Goal: Task Accomplishment & Management: Manage account settings

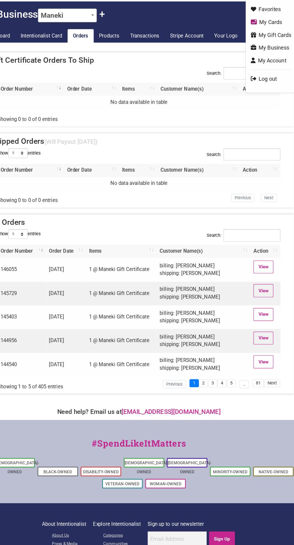
click at [272, 63] on link "My Business" at bounding box center [265, 65] width 36 height 7
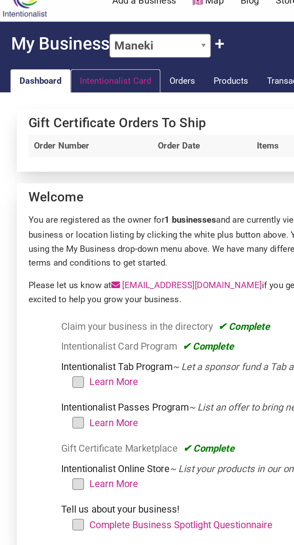
click at [58, 55] on link "Intentionalist Card" at bounding box center [60, 55] width 47 height 12
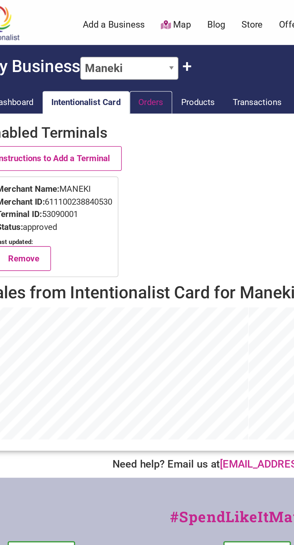
click at [98, 57] on link "Orders" at bounding box center [94, 55] width 23 height 12
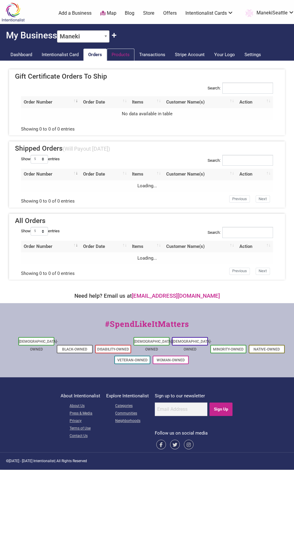
click at [124, 57] on link "Products" at bounding box center [121, 55] width 28 height 12
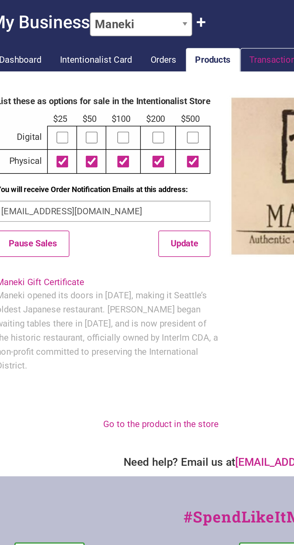
click at [150, 57] on link "Transactions" at bounding box center [152, 55] width 36 height 12
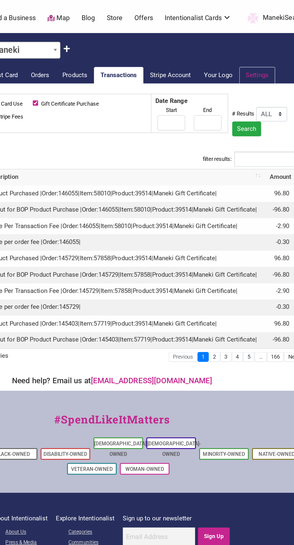
click at [251, 55] on link "Settings" at bounding box center [252, 55] width 26 height 12
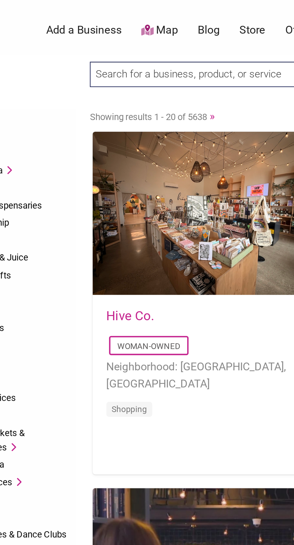
click at [121, 33] on input "search" at bounding box center [123, 32] width 93 height 11
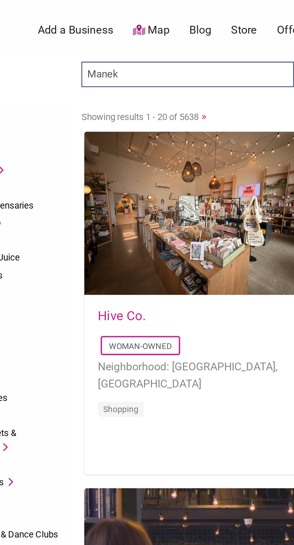
type input "Maneki"
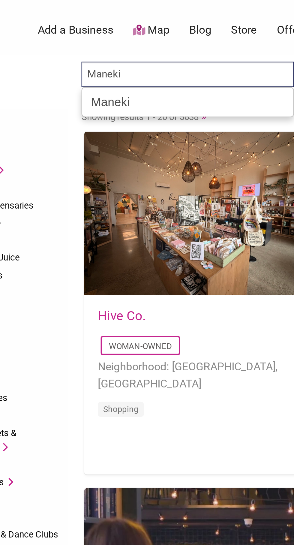
click at [93, 44] on div "Maneki" at bounding box center [123, 45] width 89 height 10
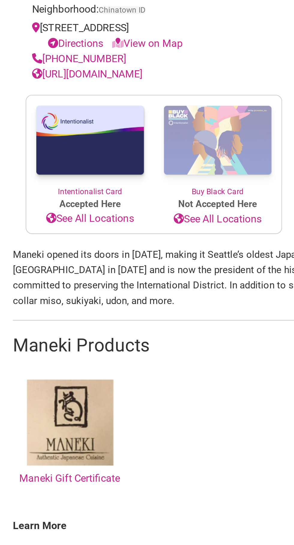
click at [45, 419] on link "Maneki Gift Certificate" at bounding box center [32, 398] width 47 height 51
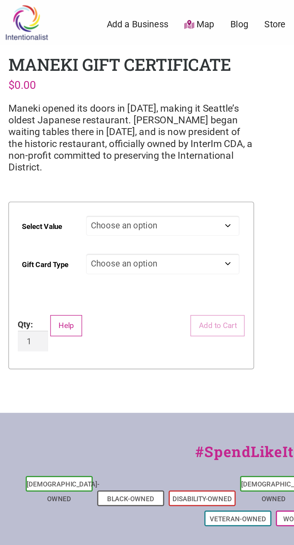
click at [84, 76] on p "Maneki opened its doors in [DATE], making it Seattle’s oldest Japanese restaura…" at bounding box center [71, 74] width 132 height 38
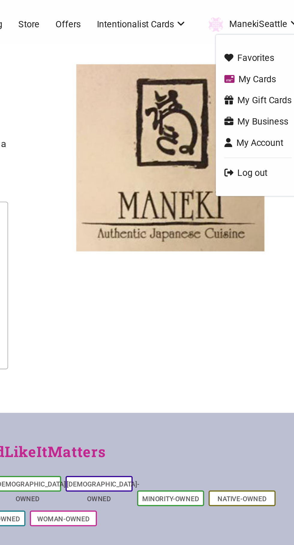
click at [266, 65] on link "My Business" at bounding box center [271, 65] width 36 height 7
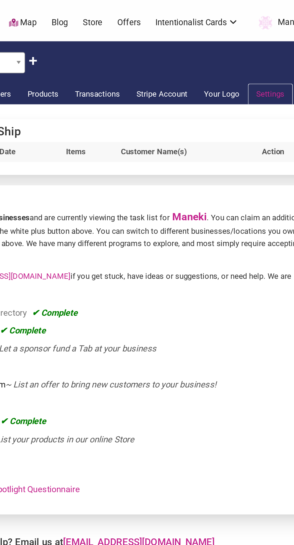
click at [255, 54] on link "Settings" at bounding box center [252, 55] width 26 height 12
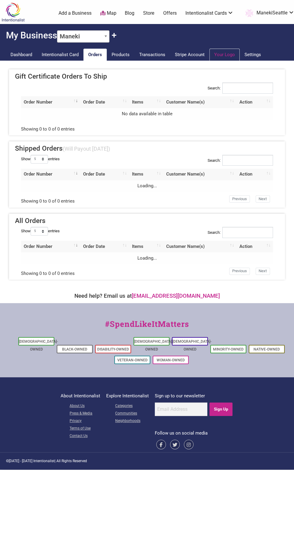
click at [224, 54] on link "Your Logo" at bounding box center [224, 55] width 30 height 12
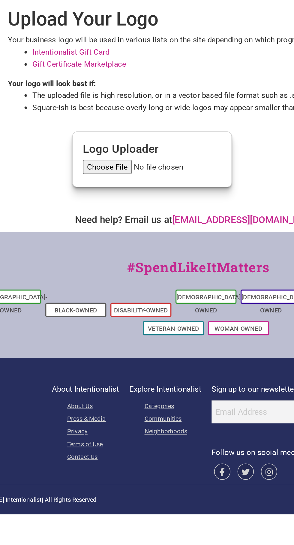
click at [89, 100] on link "Gift Certificate Marketplace" at bounding box center [76, 99] width 55 height 5
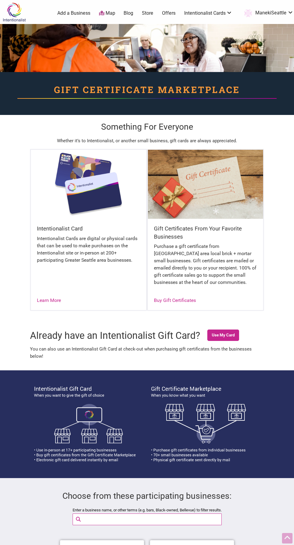
scroll to position [491, 0]
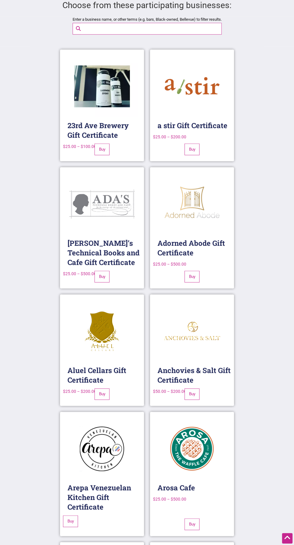
click at [171, 19] on label "Enter a business name, or other terms (e.g. bars, Black-owned, Bellevue) to fil…" at bounding box center [147, 19] width 149 height 7
click at [171, 23] on input "Enter a business name, or other terms (e.g. bars, Black-owned, Bellevue) to fil…" at bounding box center [152, 28] width 142 height 11
click at [165, 28] on input "Enter a business name, or other terms (e.g. bars, Black-owned, Bellevue) to fil…" at bounding box center [151, 28] width 142 height 11
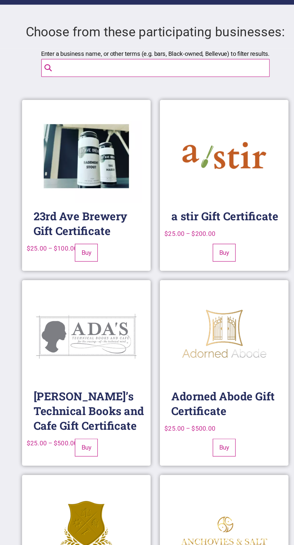
scroll to position [464, 0]
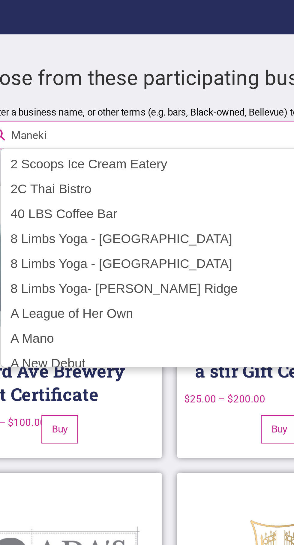
type input "Maneki"
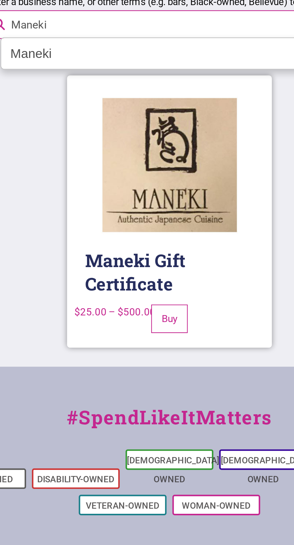
scroll to position [273, 0]
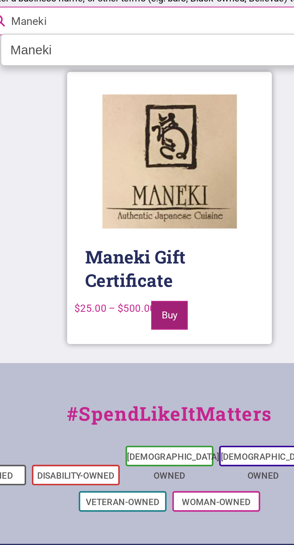
click at [149, 367] on link "Buy" at bounding box center [147, 366] width 15 height 11
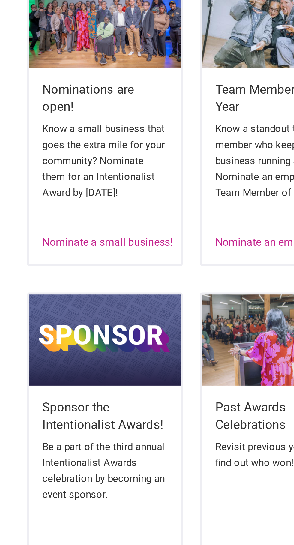
scroll to position [5, 0]
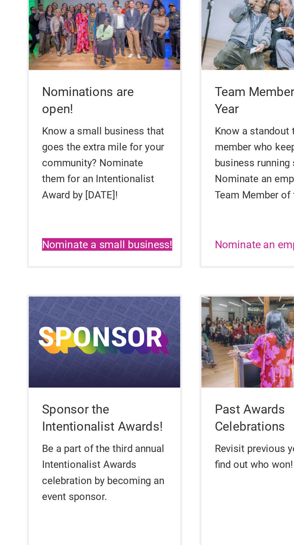
click at [82, 328] on link "Nominate a small business!" at bounding box center [70, 327] width 59 height 6
